Goal: Download file/media

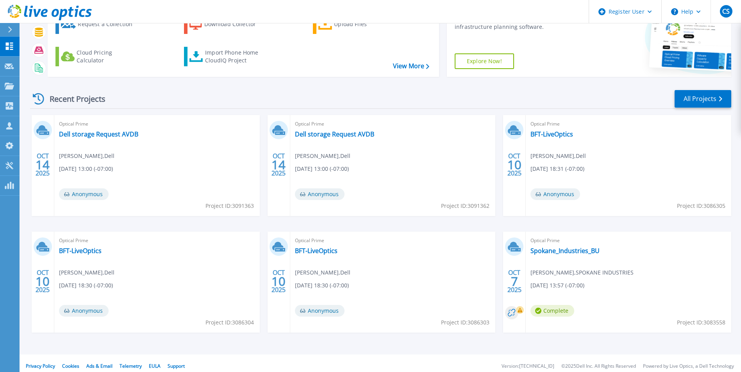
scroll to position [60, 0]
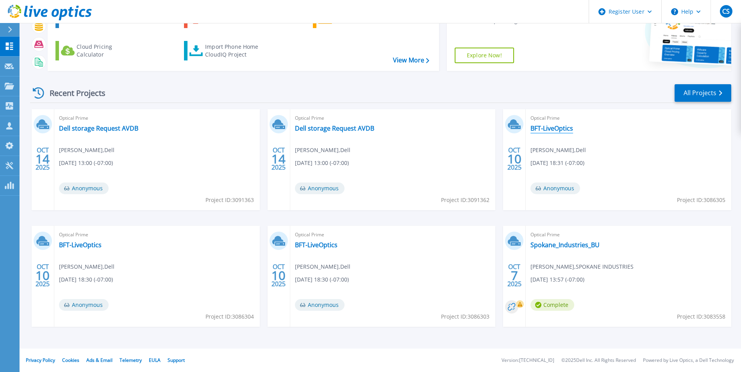
click at [563, 126] on link "BFT-LiveOptics" at bounding box center [551, 129] width 43 height 8
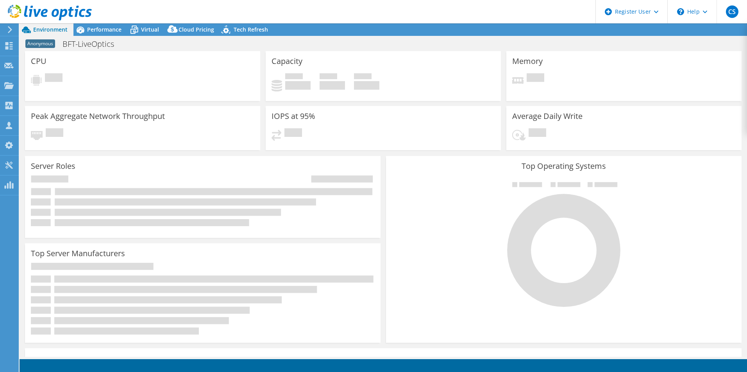
select select "USD"
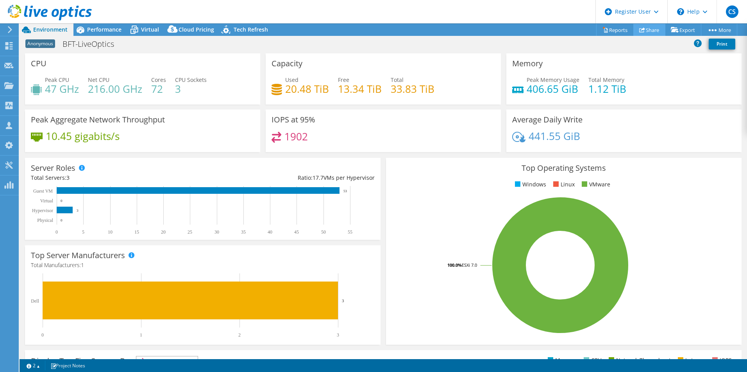
click at [642, 27] on link "Share" at bounding box center [649, 30] width 32 height 12
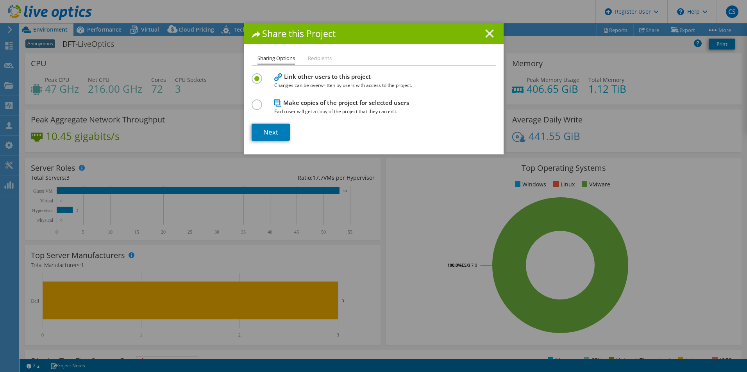
click at [485, 34] on icon at bounding box center [489, 33] width 9 height 9
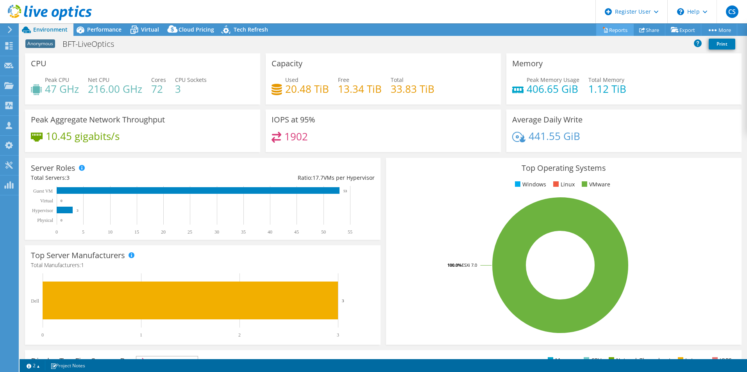
click at [614, 30] on link "Reports" at bounding box center [614, 30] width 37 height 12
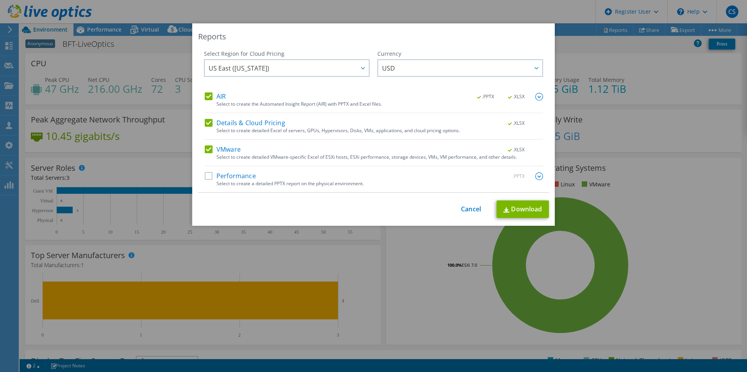
click at [205, 173] on label "Performance" at bounding box center [230, 177] width 51 height 8
click at [0, 0] on input "Performance" at bounding box center [0, 0] width 0 height 0
click at [504, 210] on img at bounding box center [506, 210] width 6 height 5
click at [552, 14] on div "Reports Select Region for Cloud Pricing Asia Pacific ([GEOGRAPHIC_DATA]) [GEOGR…" at bounding box center [373, 186] width 747 height 372
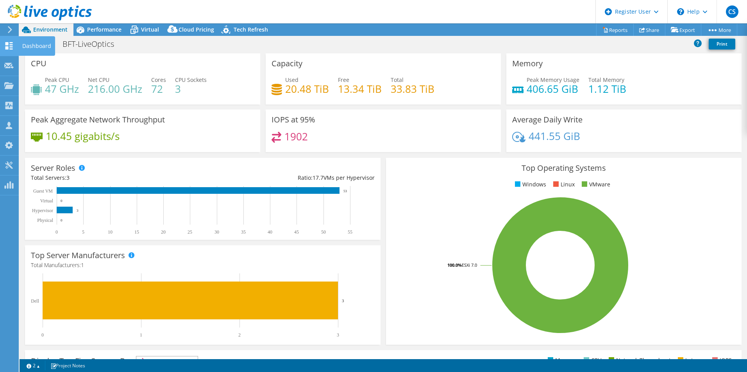
click at [7, 46] on icon at bounding box center [8, 45] width 9 height 7
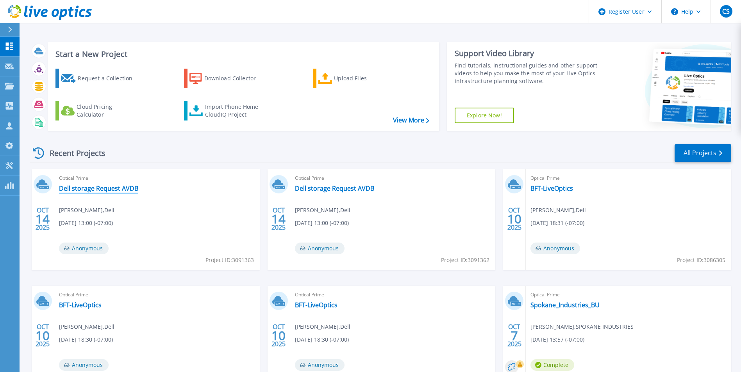
click at [114, 189] on link "Dell storage Request AVDB" at bounding box center [98, 189] width 79 height 8
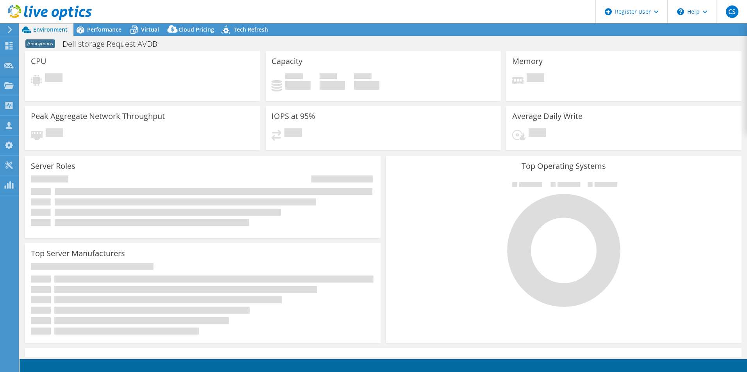
select select "USD"
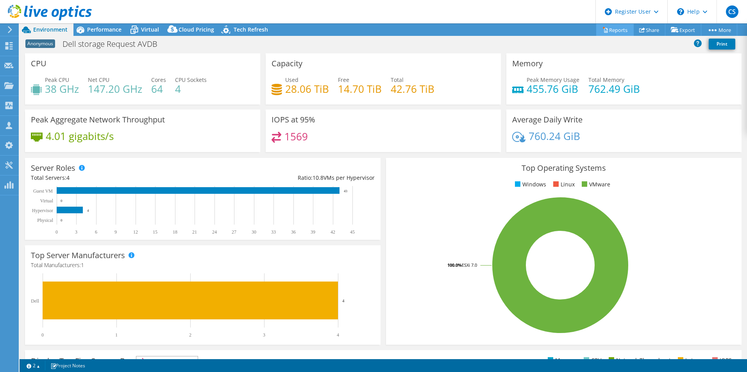
click at [620, 30] on link "Reports" at bounding box center [614, 30] width 37 height 12
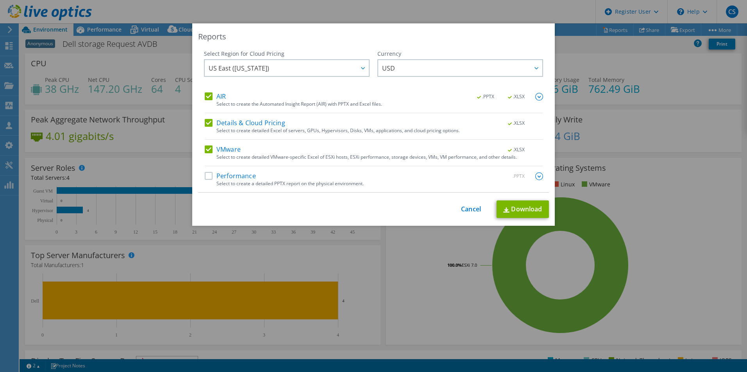
click at [207, 175] on label "Performance" at bounding box center [230, 177] width 51 height 8
click at [0, 0] on input "Performance" at bounding box center [0, 0] width 0 height 0
click at [540, 212] on link "Download" at bounding box center [522, 210] width 52 height 18
click at [524, 12] on div "Reports Select Region for Cloud Pricing Asia Pacific ([GEOGRAPHIC_DATA]) [GEOGR…" at bounding box center [373, 186] width 747 height 372
